Goal: Task Accomplishment & Management: Manage account settings

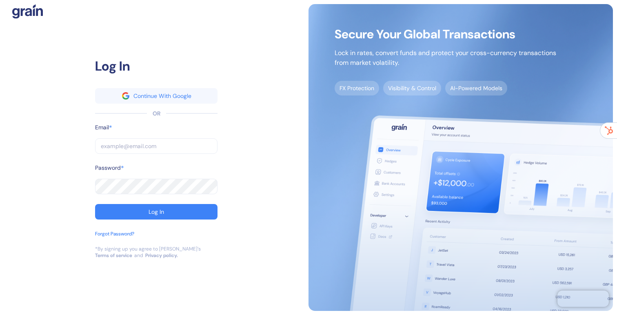
click at [146, 146] on input "text" at bounding box center [156, 146] width 122 height 16
type input "marc@grainfinance.co"
